Goal: Find specific page/section: Find specific page/section

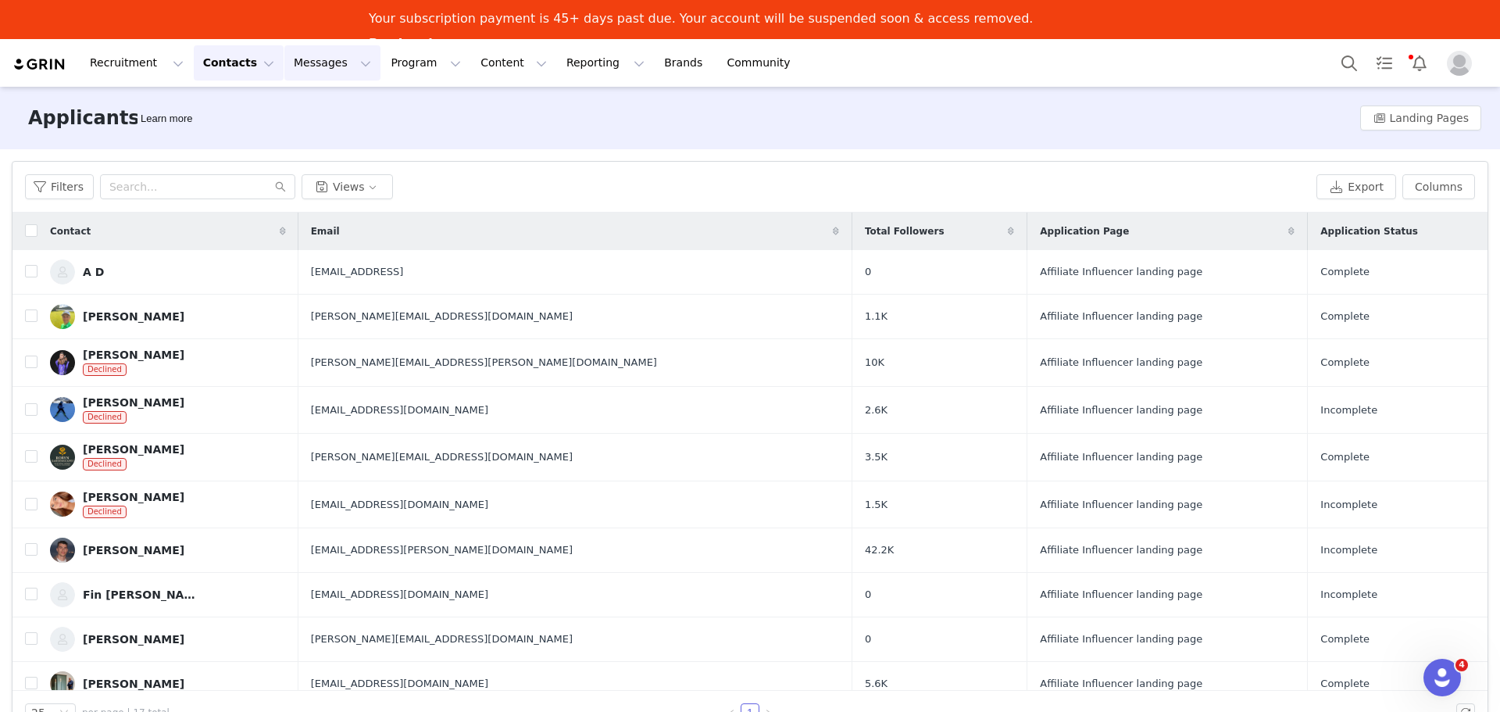
drag, startPoint x: 218, startPoint y: 59, endPoint x: 270, endPoint y: 62, distance: 51.6
click at [218, 59] on button "Contacts Contacts" at bounding box center [239, 62] width 90 height 35
click at [238, 113] on div "Creators" at bounding box center [240, 108] width 105 height 16
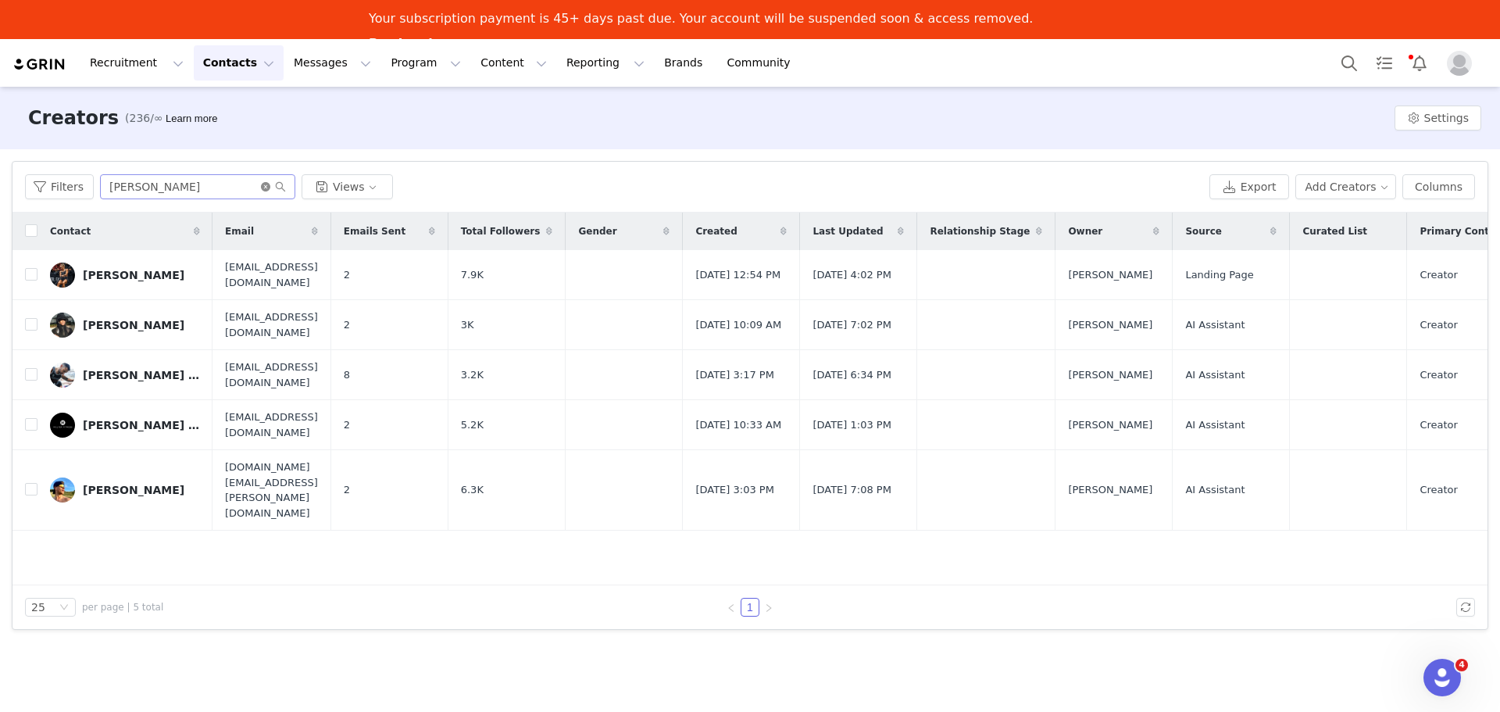
click at [261, 184] on icon "icon: close-circle" at bounding box center [265, 186] width 9 height 9
click at [198, 193] on input "text" at bounding box center [197, 186] width 195 height 25
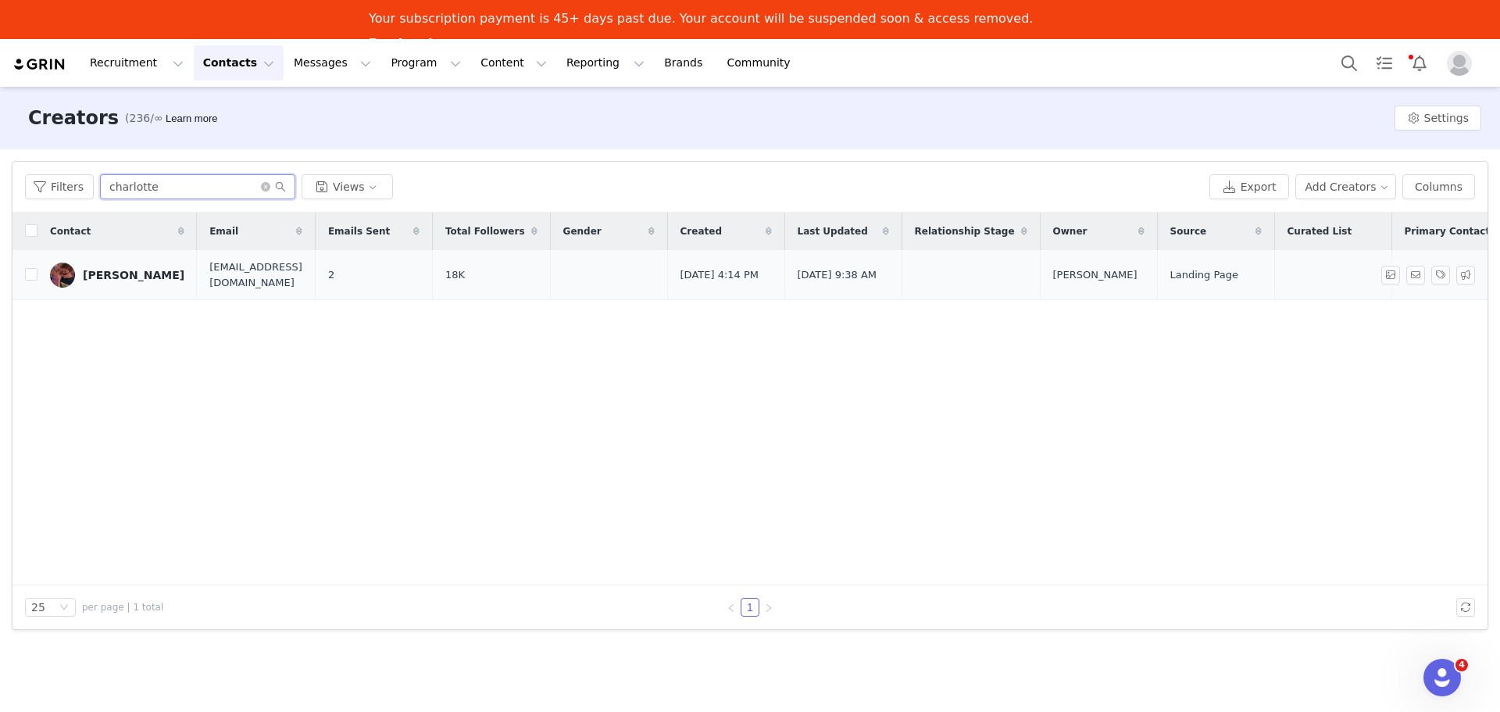
type input "charlotte"
click at [113, 278] on div "[PERSON_NAME]" at bounding box center [134, 275] width 102 height 13
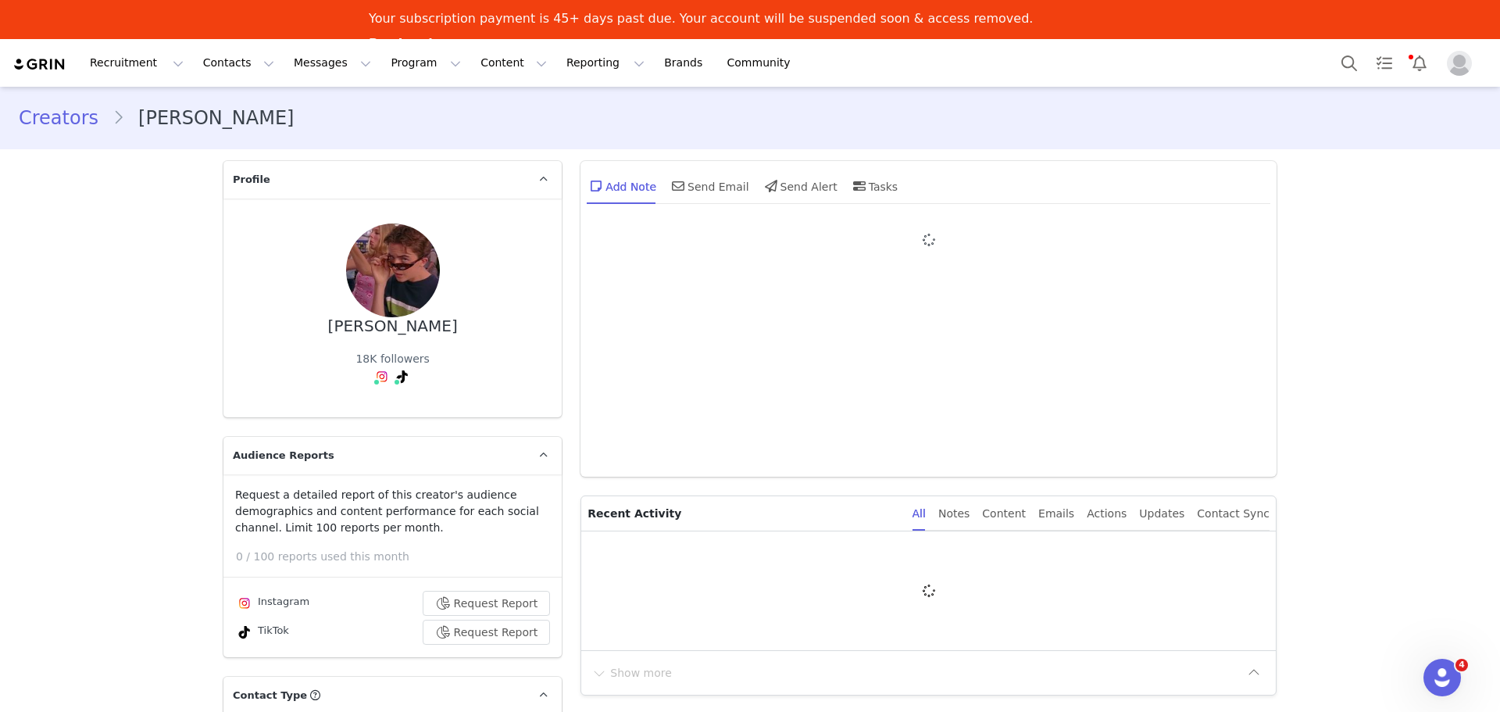
type input "+1 ([GEOGRAPHIC_DATA])"
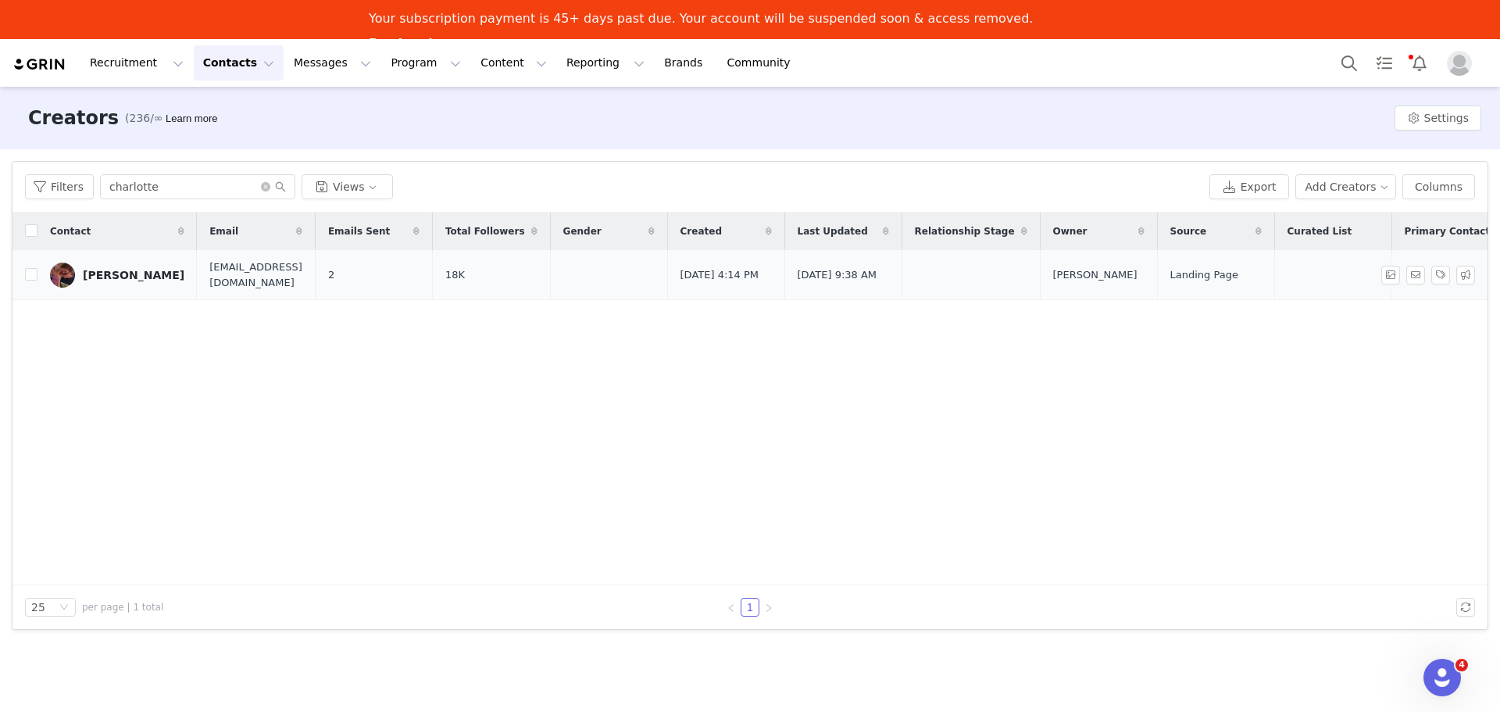
click at [114, 275] on div "[PERSON_NAME]" at bounding box center [134, 275] width 102 height 13
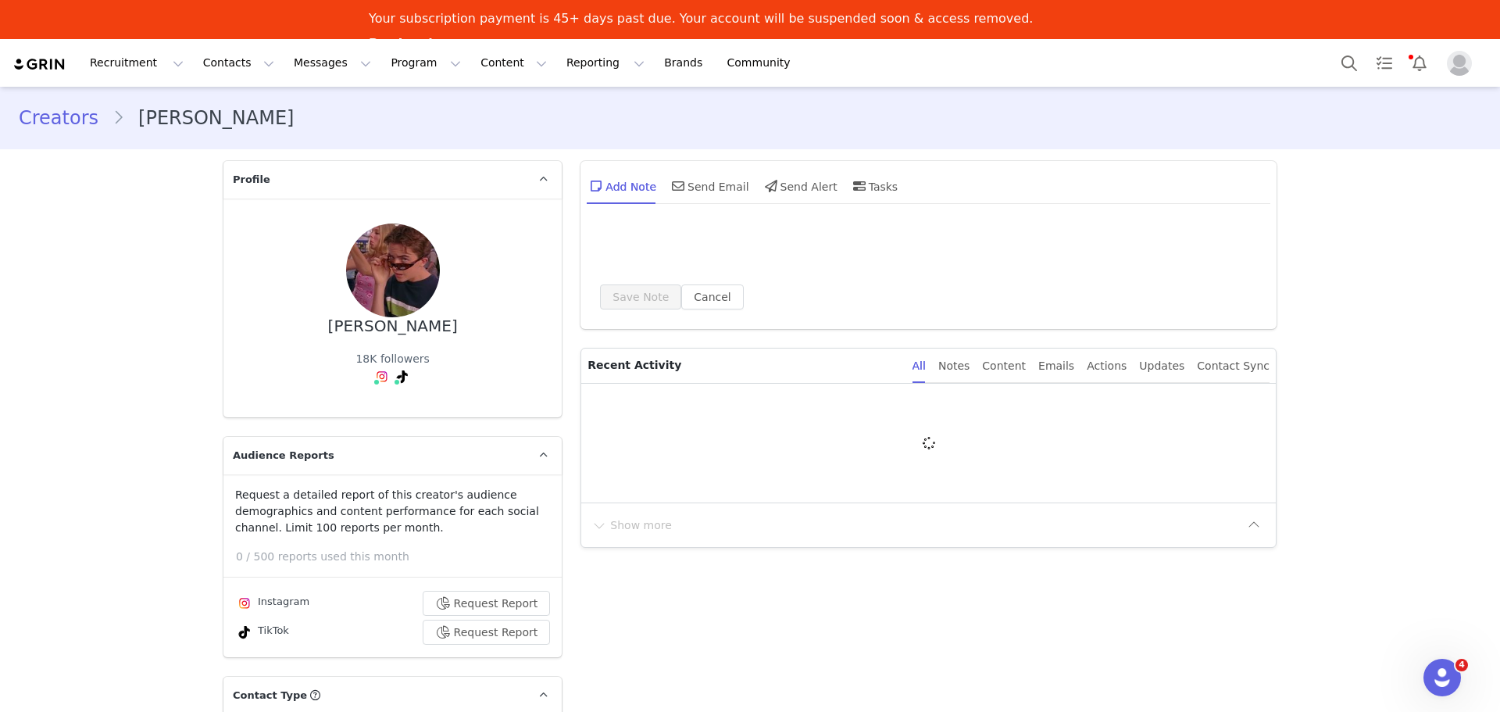
type input "+1 ([GEOGRAPHIC_DATA])"
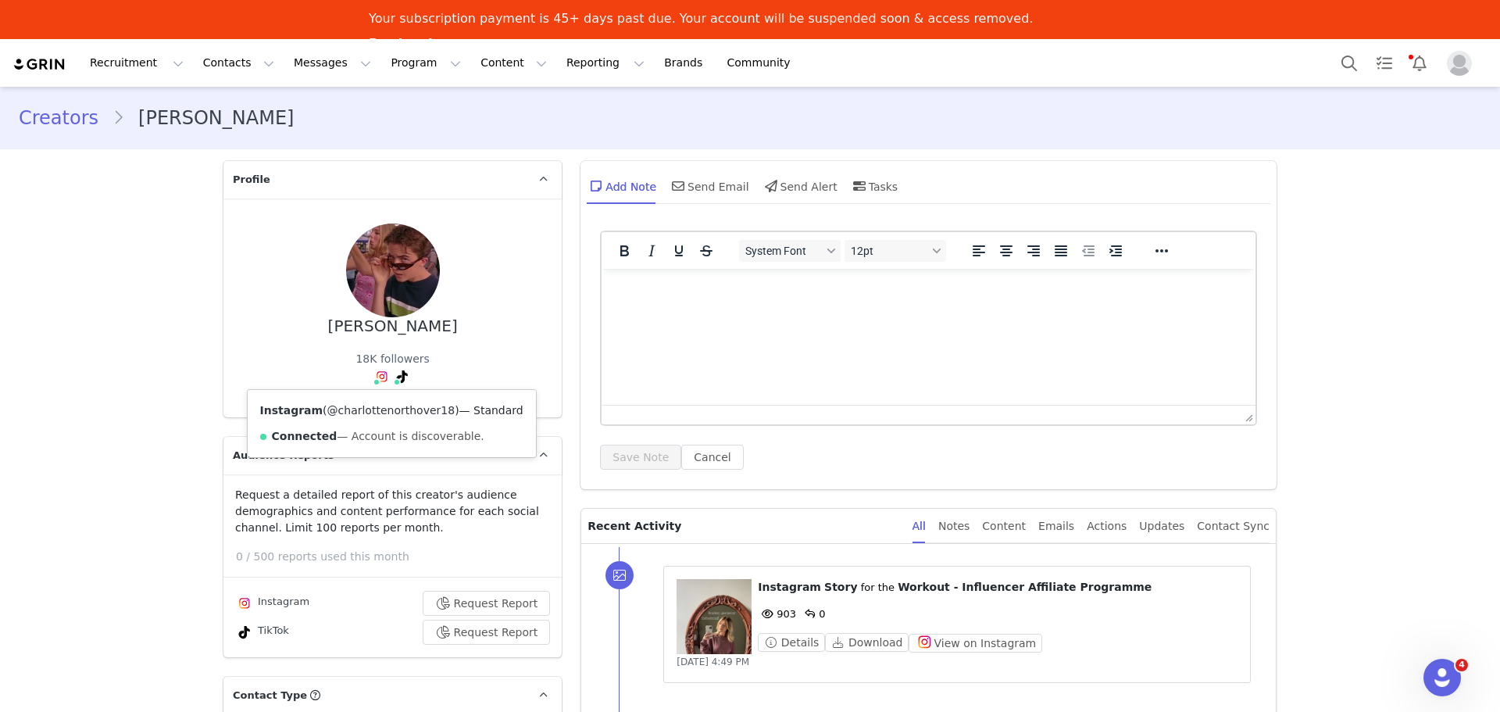
click at [366, 411] on link "@charlottenorthover18" at bounding box center [391, 410] width 128 height 13
click at [397, 379] on icon at bounding box center [402, 376] width 11 height 13
click at [381, 413] on link "@charlottenorthover_18" at bounding box center [379, 410] width 134 height 13
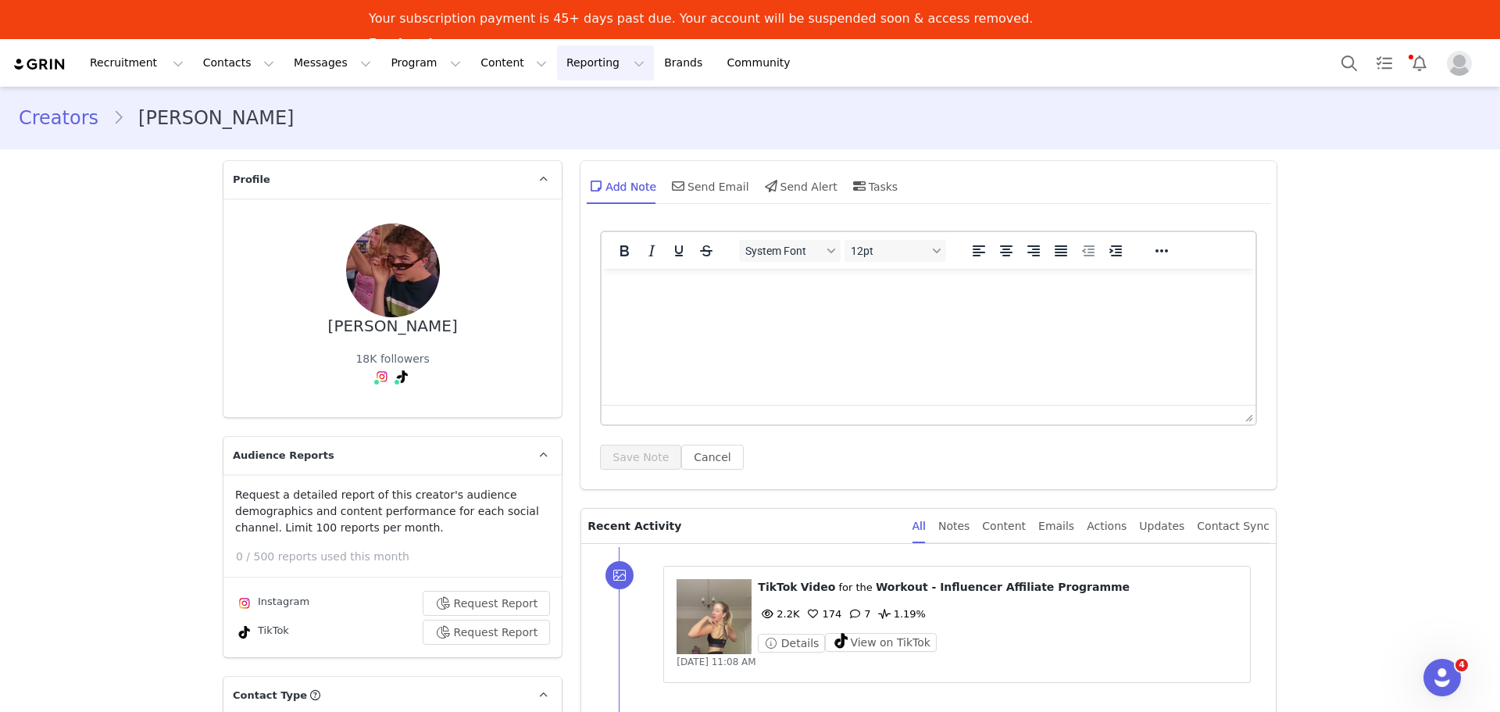
click at [557, 77] on button "Reporting Reporting" at bounding box center [605, 62] width 97 height 35
click at [541, 104] on p "Dashboard" at bounding box center [541, 108] width 59 height 16
